Goal: Information Seeking & Learning: Learn about a topic

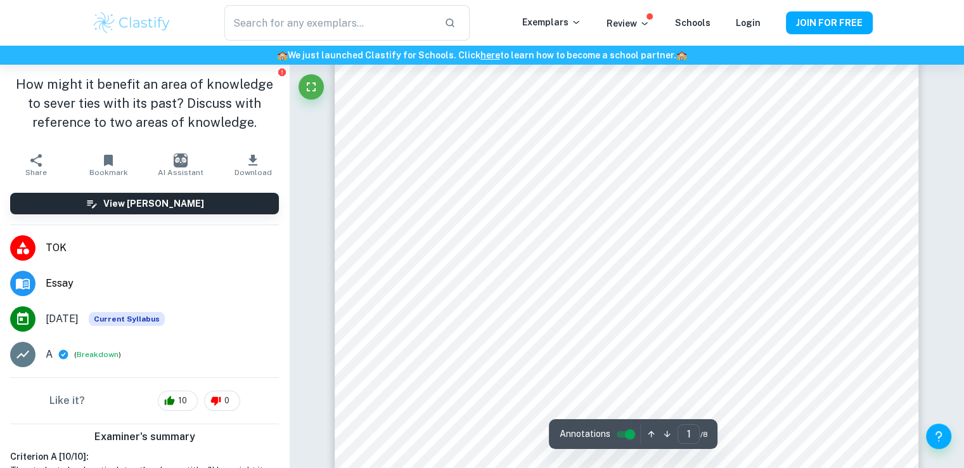
scroll to position [203, 0]
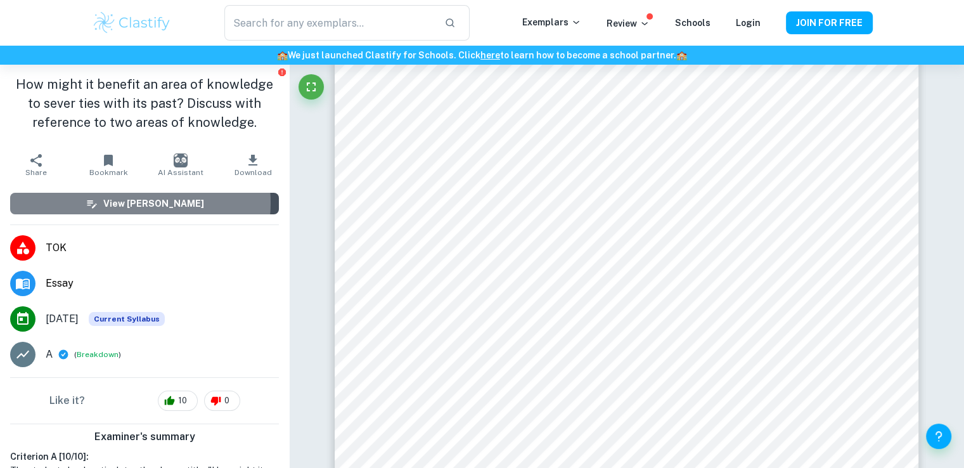
click at [139, 203] on h6 "View [PERSON_NAME]" at bounding box center [153, 203] width 101 height 14
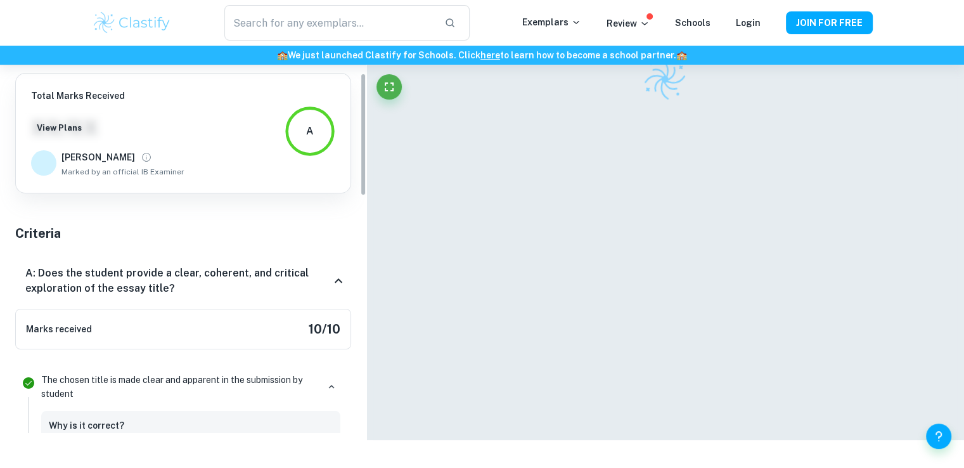
scroll to position [65, 0]
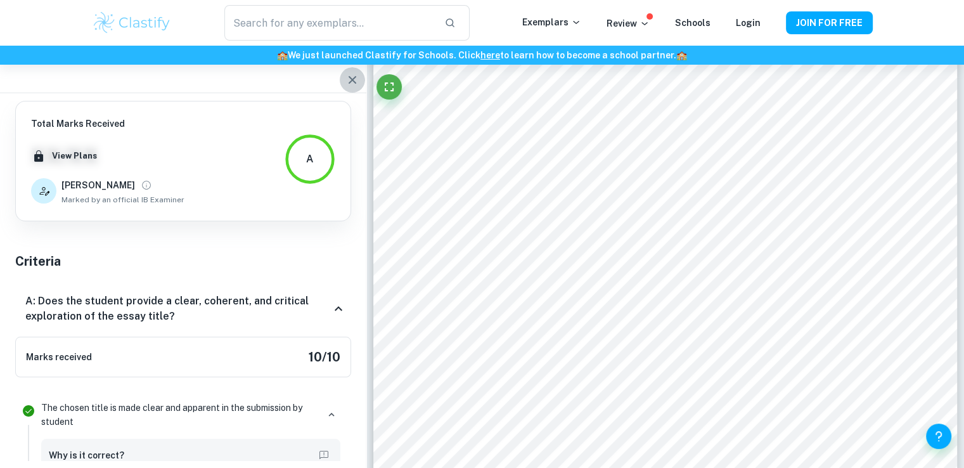
click at [357, 79] on icon "button" at bounding box center [352, 79] width 15 height 15
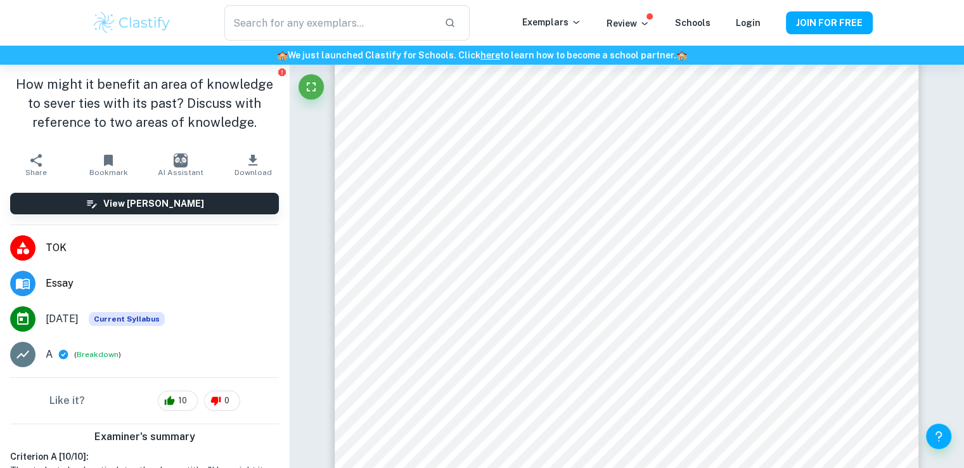
scroll to position [163, 0]
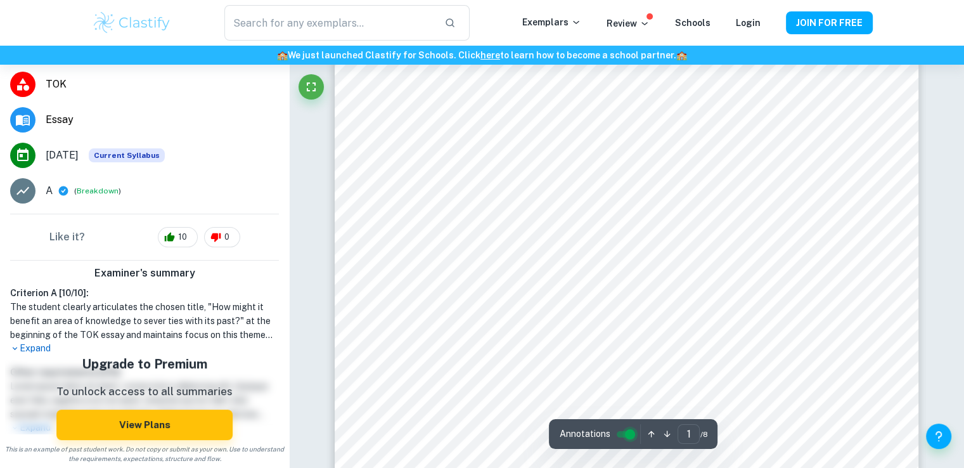
click at [631, 435] on input "controlled" at bounding box center [630, 433] width 46 height 15
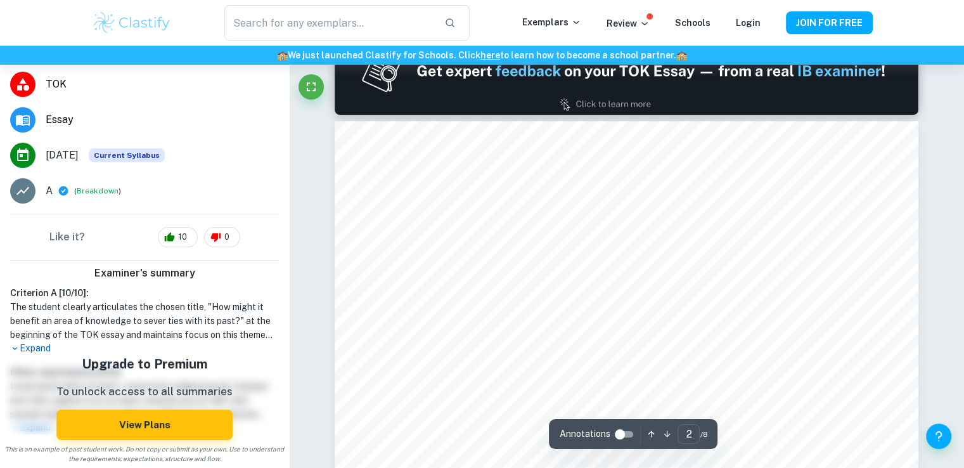
scroll to position [1290, 0]
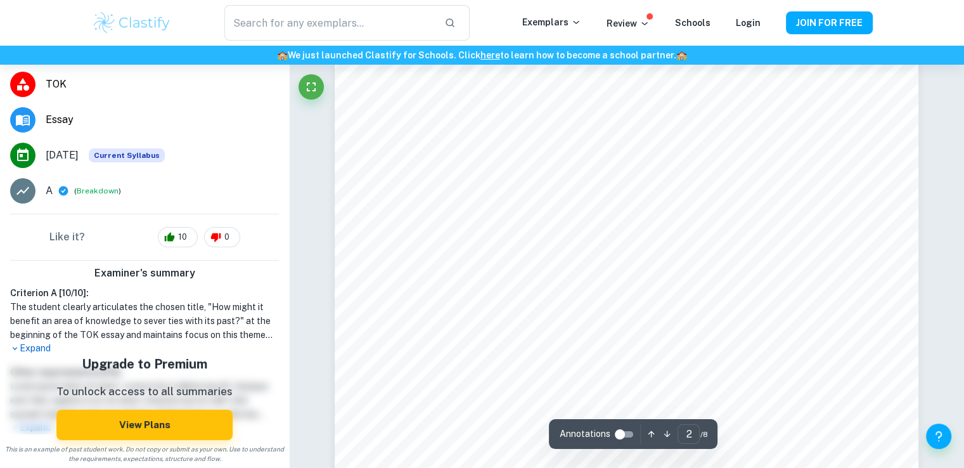
type input "3"
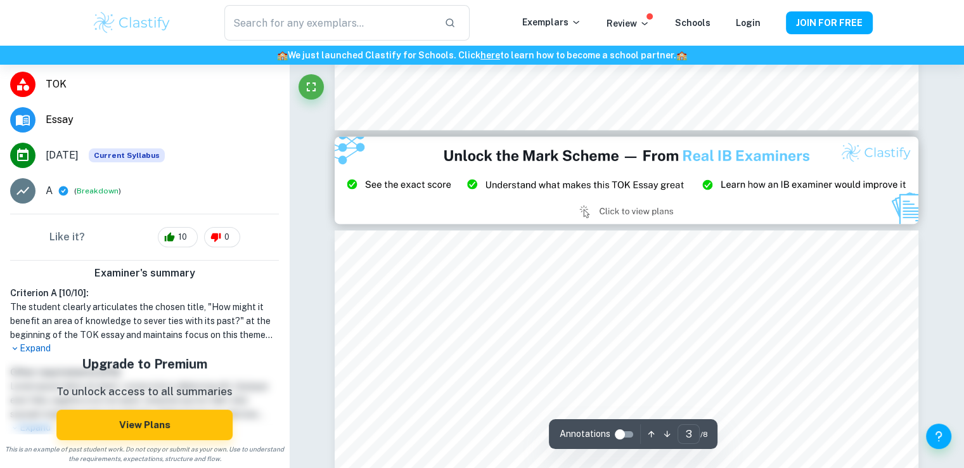
click at [557, 154] on img at bounding box center [627, 179] width 584 height 87
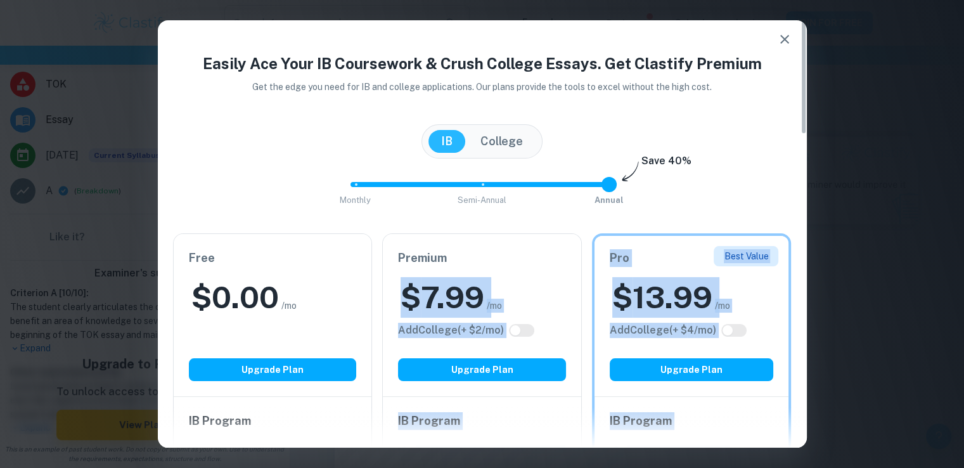
drag, startPoint x: 525, startPoint y: 223, endPoint x: 372, endPoint y: 3, distance: 267.7
click at [372, 3] on div "Easily Ace Your IB Coursework & Crush College Essays. Get Clastify Premium Get …" at bounding box center [482, 234] width 964 height 468
click at [783, 37] on icon "button" at bounding box center [784, 39] width 15 height 15
